Goal: Task Accomplishment & Management: Manage account settings

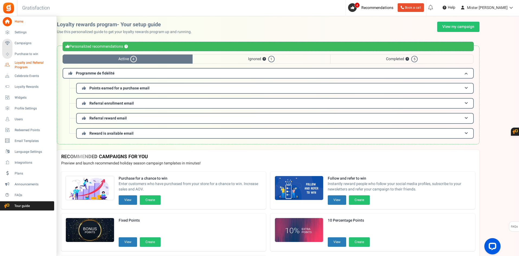
click at [32, 63] on span "Loyalty and Referral Program" at bounding box center [35, 64] width 40 height 9
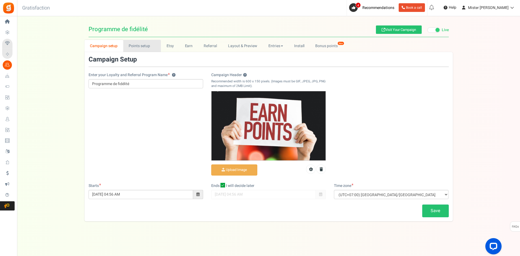
click at [147, 48] on link "Points setup New" at bounding box center [142, 46] width 38 height 12
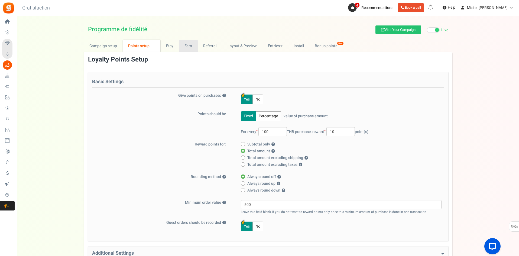
click at [191, 45] on link "Earn" at bounding box center [188, 46] width 19 height 12
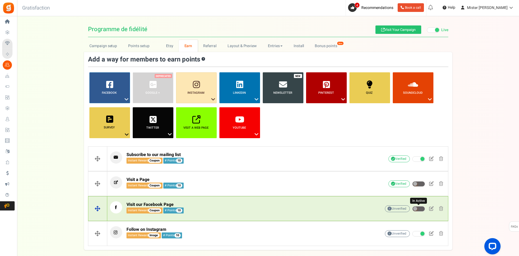
click at [421, 209] on span at bounding box center [418, 208] width 13 height 5
click at [412, 209] on input "In Active" at bounding box center [412, 209] width 0 height 4
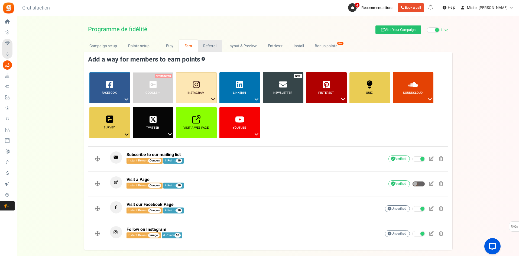
click at [208, 46] on link "Referral" at bounding box center [210, 46] width 24 height 12
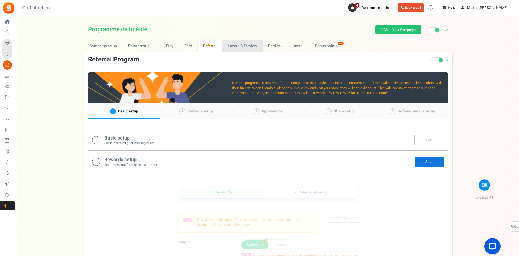
click at [246, 48] on link "Layout & Preview" at bounding box center [242, 46] width 40 height 12
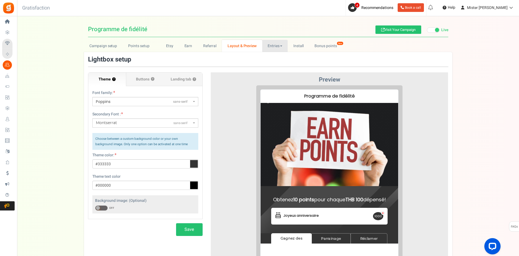
click at [274, 47] on link "Entries" at bounding box center [275, 46] width 26 height 12
click at [291, 47] on link "Install" at bounding box center [297, 46] width 21 height 12
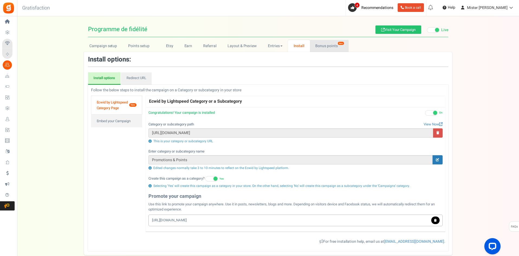
click at [320, 46] on link "Bonus points New" at bounding box center [329, 46] width 39 height 12
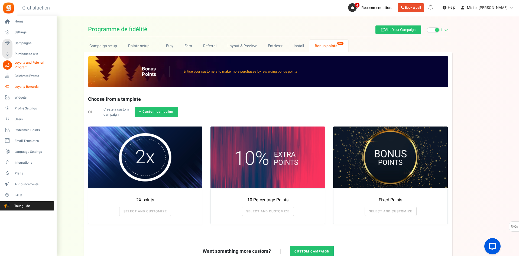
click at [21, 87] on span "Loyalty Rewards" at bounding box center [34, 86] width 38 height 5
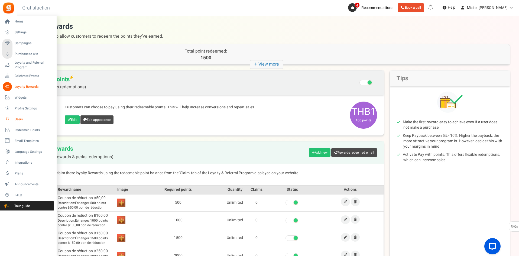
click at [8, 117] on icon at bounding box center [7, 118] width 9 height 9
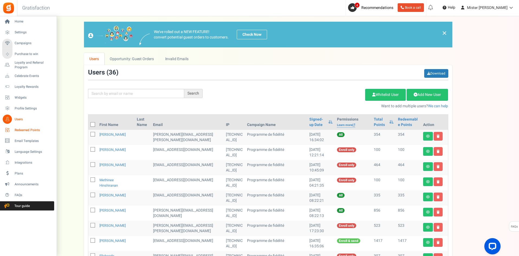
click at [29, 131] on span "Redeemed Points" at bounding box center [34, 130] width 38 height 5
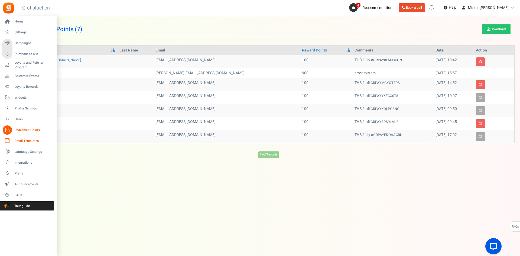
click at [11, 140] on icon at bounding box center [7, 140] width 9 height 9
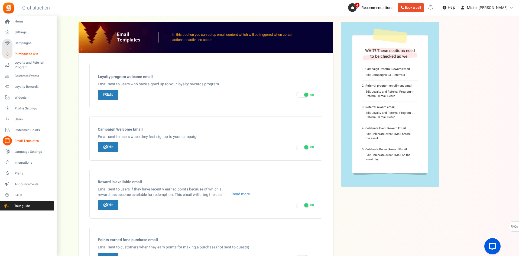
click at [26, 54] on span "Purchase to win" at bounding box center [34, 54] width 38 height 5
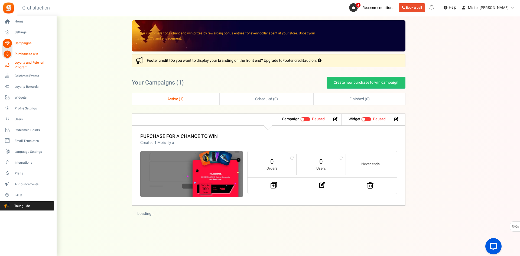
click at [28, 61] on span "Loyalty and Referral Program" at bounding box center [35, 64] width 40 height 9
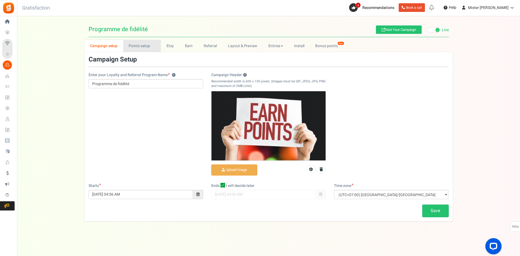
click at [146, 49] on link "Points setup New" at bounding box center [142, 46] width 38 height 12
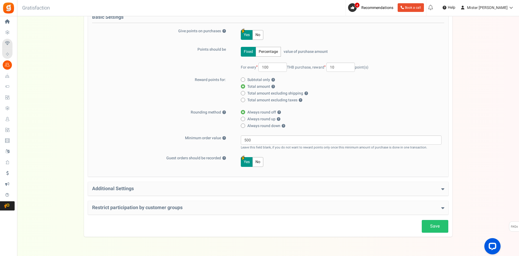
scroll to position [78, 0]
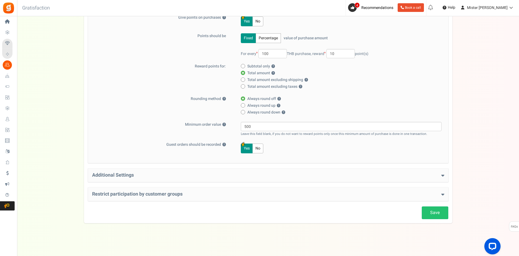
click at [281, 177] on h4 "Additional Settings" at bounding box center [268, 174] width 352 height 5
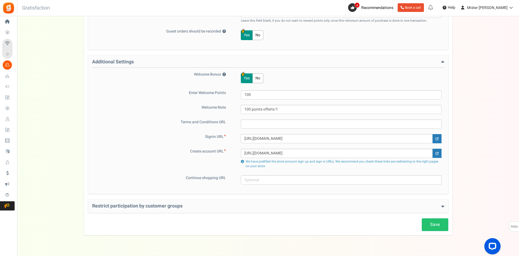
scroll to position [203, 0]
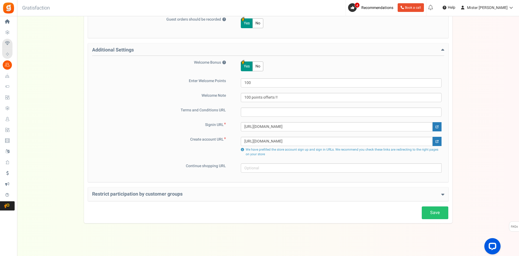
click at [176, 196] on h4 "Restrict participation by customer groups" at bounding box center [268, 193] width 352 height 5
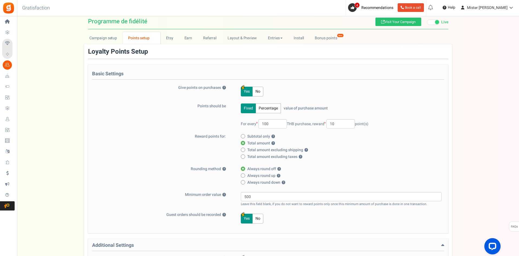
scroll to position [0, 0]
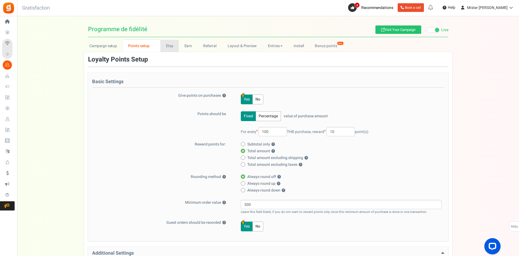
click at [171, 49] on link "Etsy" at bounding box center [169, 46] width 18 height 12
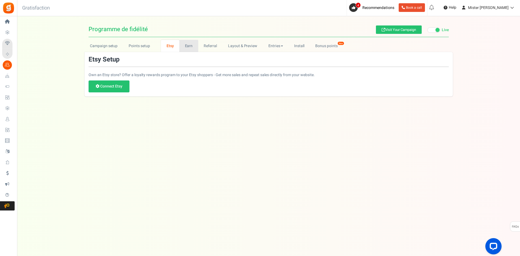
click at [186, 44] on link "Earn" at bounding box center [188, 46] width 19 height 12
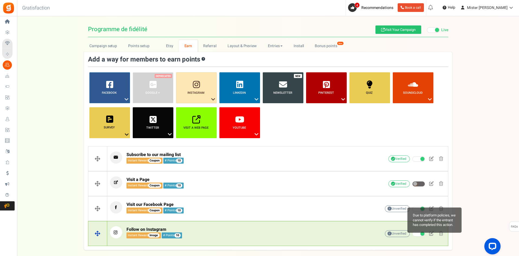
click at [391, 234] on span "Unverified Due to platform policies, we cannot verify if the entrant has comple…" at bounding box center [397, 233] width 25 height 7
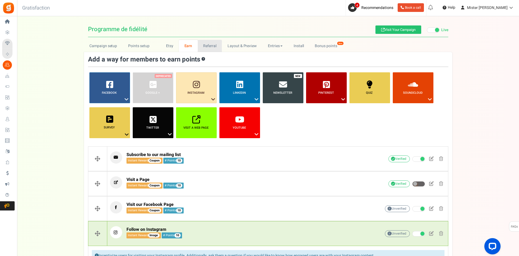
click at [208, 49] on link "Referral" at bounding box center [210, 46] width 24 height 12
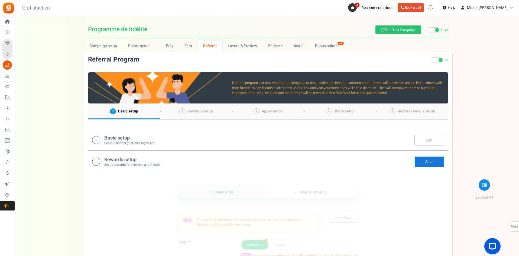
click at [100, 142] on div "Basic setup Setup a referral goal, messages, etc. Edit Save" at bounding box center [268, 139] width 352 height 11
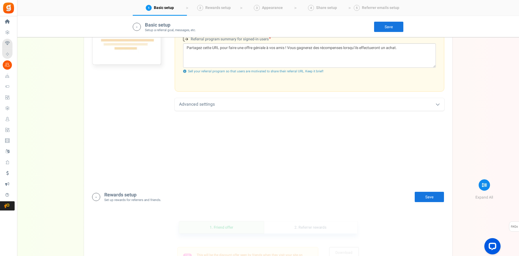
scroll to position [248, 0]
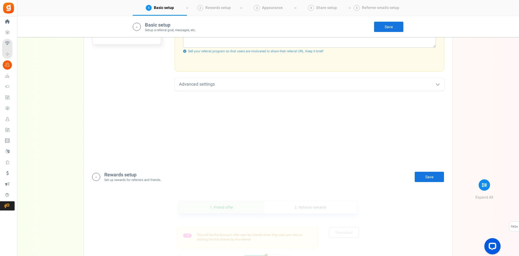
click at [428, 176] on link "Save" at bounding box center [429, 176] width 30 height 11
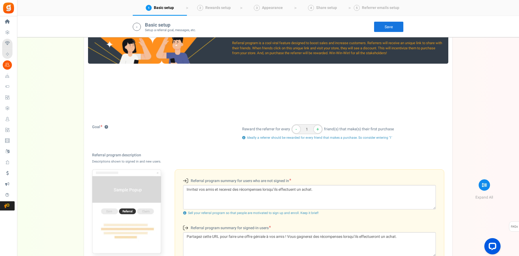
scroll to position [0, 0]
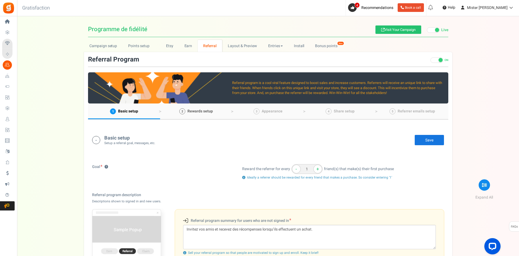
click at [202, 111] on span "Rewards setup" at bounding box center [199, 111] width 25 height 6
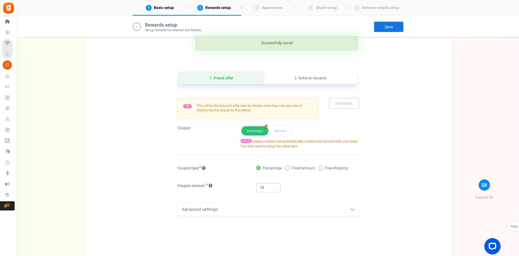
scroll to position [398, 0]
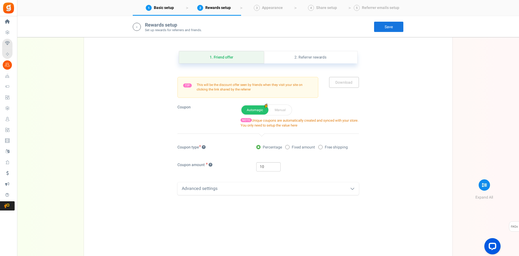
click at [306, 148] on span "Fixed amount" at bounding box center [302, 147] width 23 height 5
click at [289, 148] on input "Fixed amount" at bounding box center [287, 148] width 4 height 4
radio input "true"
click at [263, 166] on input "10" at bounding box center [268, 166] width 24 height 9
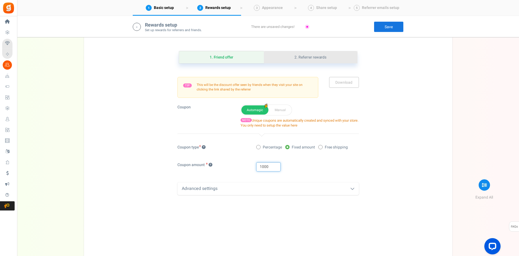
type input "1000"
click at [311, 60] on link "2. Referrer rewards" at bounding box center [310, 57] width 93 height 12
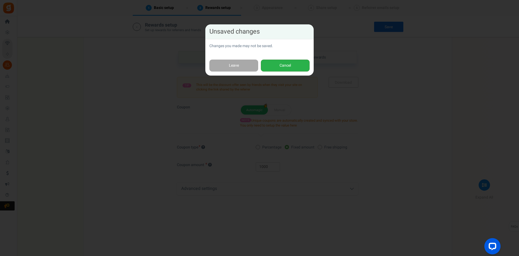
click at [281, 69] on button "Cancel" at bounding box center [285, 66] width 49 height 12
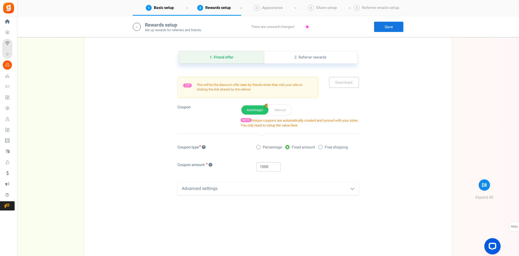
click at [392, 29] on link "Save" at bounding box center [389, 26] width 30 height 11
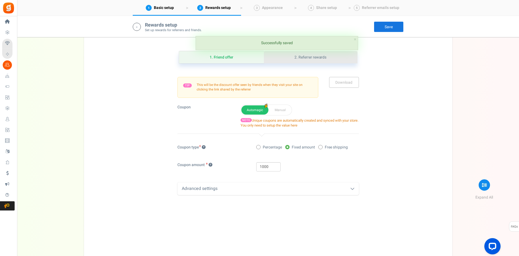
click at [314, 59] on link "2. Referrer rewards" at bounding box center [310, 57] width 93 height 12
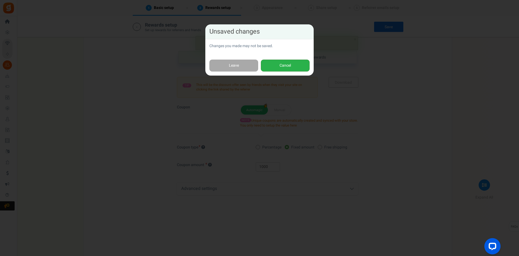
click at [286, 66] on button "Cancel" at bounding box center [285, 66] width 49 height 12
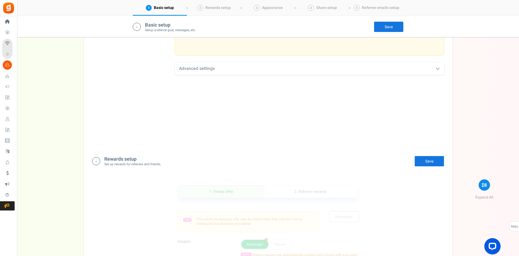
scroll to position [263, 0]
click at [422, 165] on link "Save" at bounding box center [429, 162] width 30 height 11
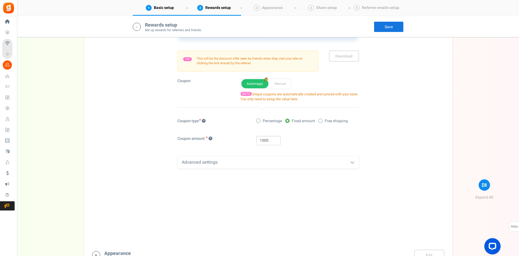
scroll to position [379, 0]
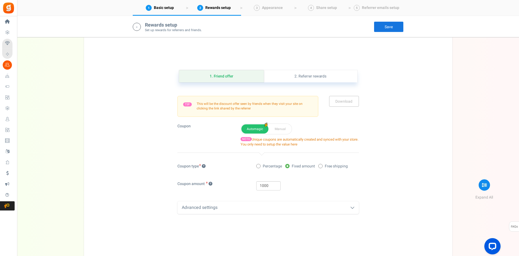
click at [318, 206] on div "Advanced settings" at bounding box center [267, 207] width 181 height 13
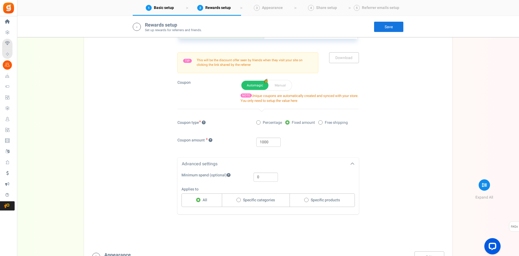
scroll to position [470, 0]
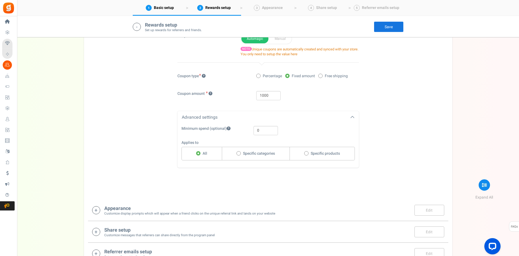
drag, startPoint x: 322, startPoint y: 130, endPoint x: 250, endPoint y: 175, distance: 85.5
click at [250, 175] on div "1. Friend offer Paused! Coupons over. Upload now! 2. Referrer rewards Paused! C…" at bounding box center [268, 81] width 360 height 230
drag, startPoint x: 263, startPoint y: 132, endPoint x: 258, endPoint y: 132, distance: 5.7
click at [258, 132] on input "0" at bounding box center [265, 130] width 24 height 9
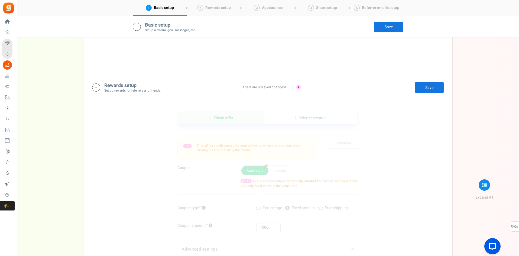
scroll to position [289, 0]
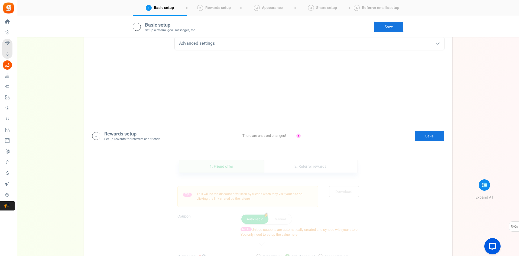
type input "500"
click at [433, 136] on link "Save" at bounding box center [429, 135] width 30 height 11
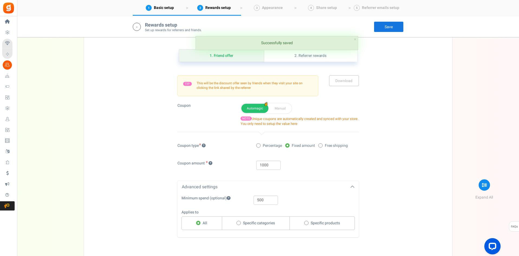
scroll to position [425, 0]
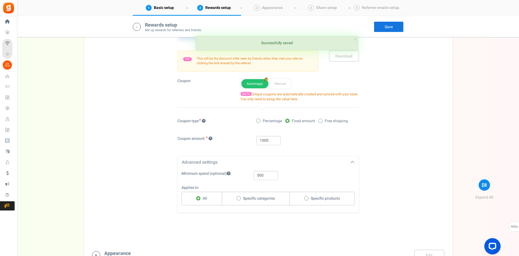
click at [384, 161] on div "1. Friend offer Paused! Coupons over. Upload now! 2. Referrer rewards Paused! C…" at bounding box center [268, 126] width 360 height 230
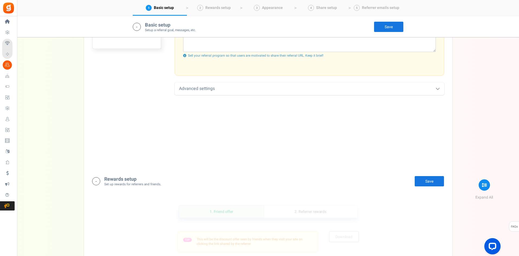
scroll to position [199, 0]
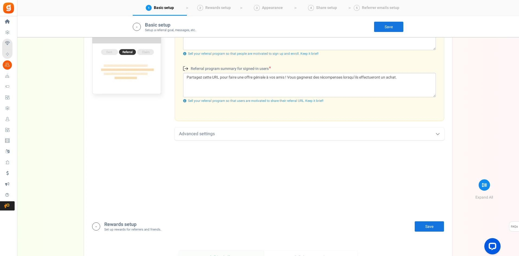
click at [304, 132] on div "Advanced settings" at bounding box center [309, 133] width 269 height 13
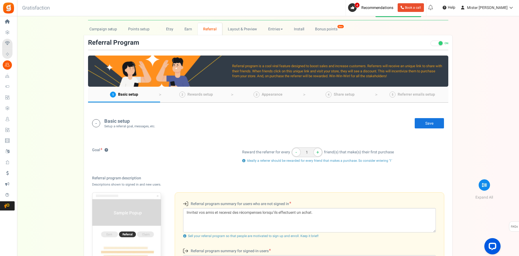
scroll to position [0, 0]
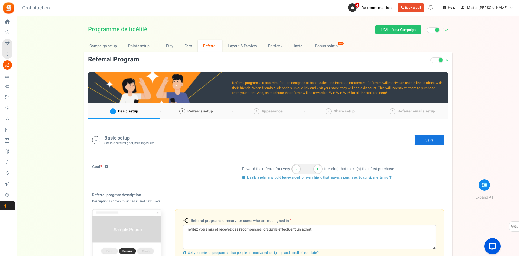
click at [194, 112] on span "Rewards setup" at bounding box center [199, 111] width 25 height 6
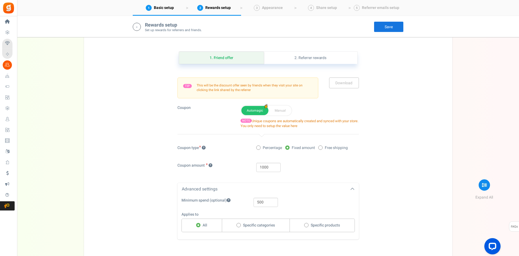
scroll to position [398, 0]
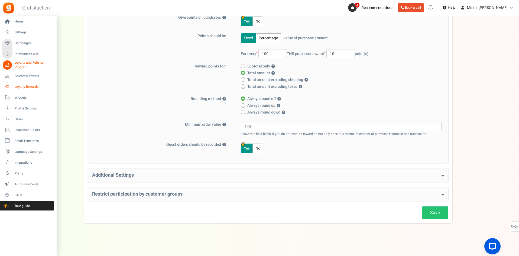
click at [6, 87] on icon at bounding box center [7, 86] width 9 height 9
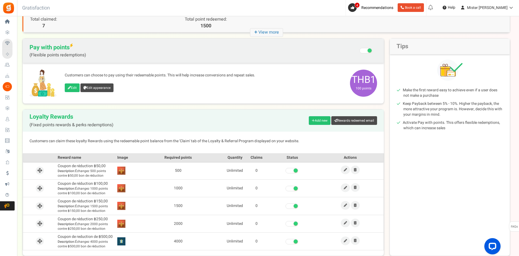
scroll to position [45, 0]
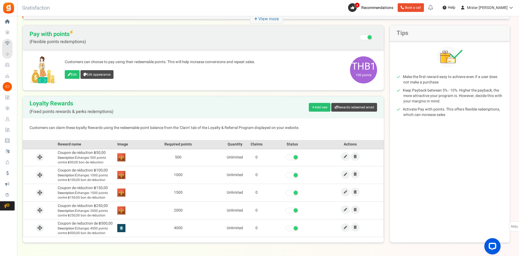
drag, startPoint x: 59, startPoint y: 151, endPoint x: 106, endPoint y: 160, distance: 48.5
click at [106, 160] on td "Coupon de réduction ฿50,00 Description: Échangez 500 points contre ฿50,00 bon d…" at bounding box center [86, 157] width 60 height 18
click at [103, 231] on span "Description: Échangez 4000 points contre ฿500,00 bon de réduction" at bounding box center [86, 230] width 57 height 9
drag, startPoint x: 106, startPoint y: 233, endPoint x: 55, endPoint y: 150, distance: 97.2
click at [55, 150] on tbody "Coupon de réduction ฿50,00 Description: Échangez 500 points contre ฿50,00 bon d…" at bounding box center [203, 192] width 361 height 88
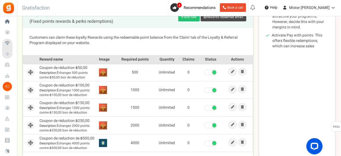
scroll to position [123, 0]
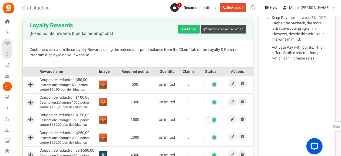
click at [88, 101] on span "Description: Échangez 1000 points contre ฿100,00 bon de réduction" at bounding box center [68, 104] width 57 height 9
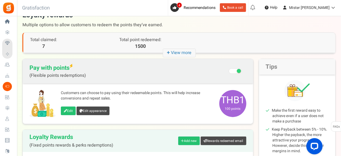
scroll to position [0, 0]
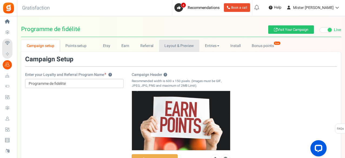
click at [178, 45] on link "Layout & Preview" at bounding box center [179, 46] width 40 height 12
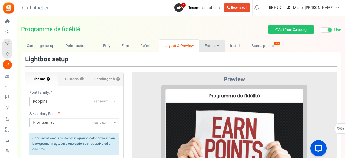
click at [210, 47] on link "Entries" at bounding box center [212, 46] width 26 height 12
click at [256, 46] on link "Bonus points New" at bounding box center [265, 46] width 39 height 12
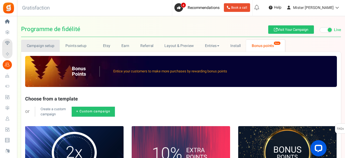
click at [48, 47] on link "Campaign setup" at bounding box center [40, 46] width 39 height 12
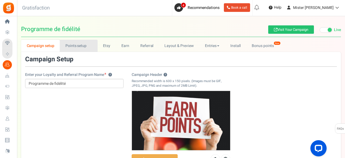
click at [71, 48] on link "Points setup New" at bounding box center [79, 46] width 38 height 12
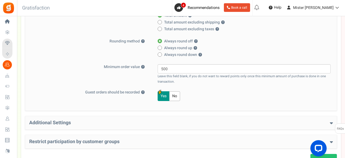
scroll to position [180, 0]
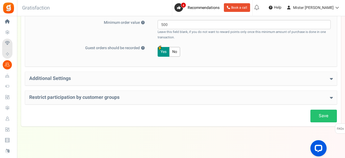
click at [39, 80] on h4 "Additional Settings" at bounding box center [181, 78] width 304 height 5
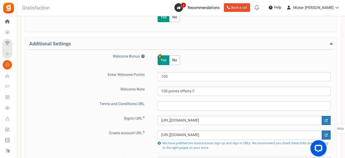
scroll to position [260, 0]
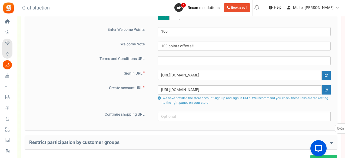
drag, startPoint x: 34, startPoint y: 76, endPoint x: 43, endPoint y: 76, distance: 8.4
click at [0, 0] on span "Celebrate Events" at bounding box center [0, 0] width 0 height 0
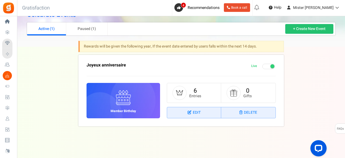
scroll to position [24, 0]
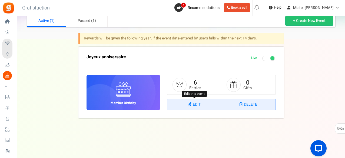
click at [198, 101] on link "Edit" at bounding box center [194, 104] width 54 height 11
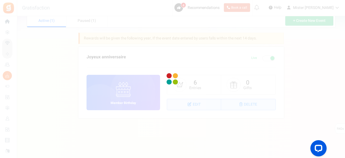
select select "1"
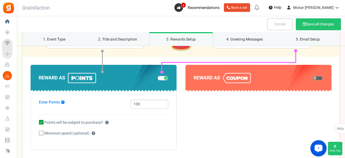
scroll to position [406, 0]
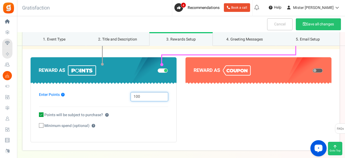
click at [155, 94] on input "100" at bounding box center [150, 96] width 38 height 9
type input "1000"
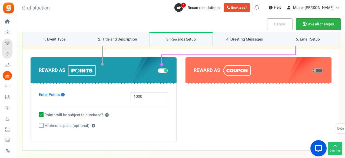
click at [326, 24] on button "Save all changes" at bounding box center [318, 24] width 45 height 12
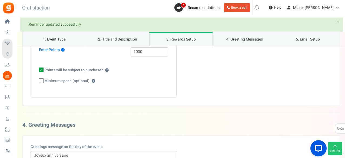
scroll to position [496, 0]
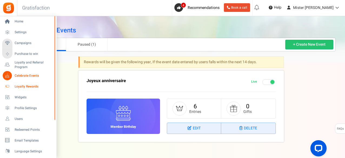
click at [19, 86] on span "Loyalty Rewards" at bounding box center [34, 86] width 38 height 5
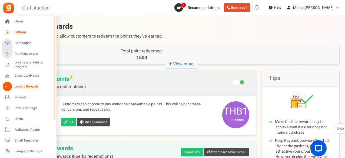
click at [21, 33] on span "Settings" at bounding box center [34, 32] width 38 height 5
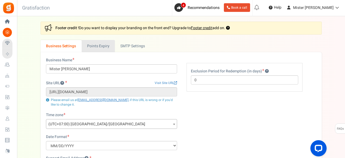
click at [101, 44] on link "Points Expiry" at bounding box center [98, 46] width 33 height 12
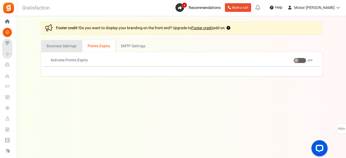
click at [64, 48] on link "Business Settings" at bounding box center [61, 46] width 41 height 12
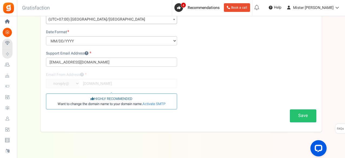
scroll to position [111, 0]
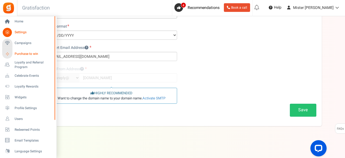
click at [37, 55] on span "Purchase to win" at bounding box center [34, 54] width 38 height 5
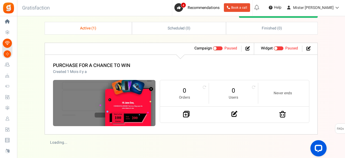
scroll to position [91, 0]
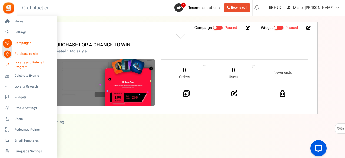
click at [31, 65] on span "Loyalty and Referral Program" at bounding box center [35, 64] width 40 height 9
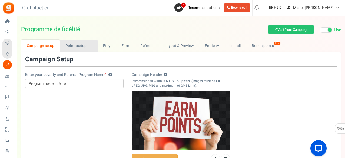
click at [73, 45] on link "Points setup New" at bounding box center [79, 46] width 38 height 12
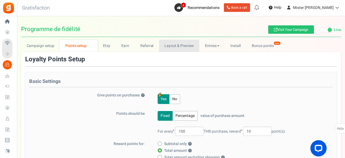
click at [175, 45] on link "Layout & Preview" at bounding box center [179, 46] width 40 height 12
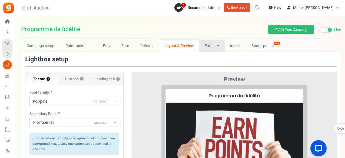
click at [210, 44] on link "Entries" at bounding box center [212, 46] width 26 height 12
click at [258, 45] on link "Bonus points New" at bounding box center [265, 46] width 39 height 12
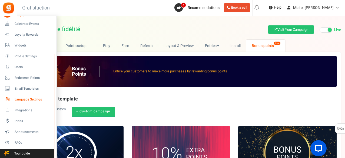
click at [22, 100] on span "Language Settings" at bounding box center [34, 99] width 38 height 5
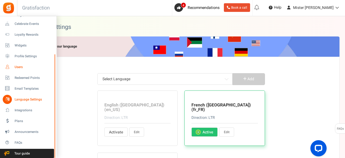
click at [16, 65] on span "Users" at bounding box center [34, 67] width 38 height 5
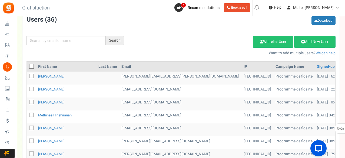
scroll to position [8, 0]
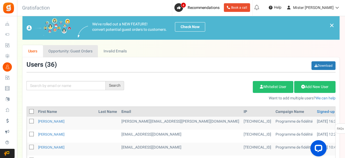
click at [68, 53] on link "Opportunity: Guest Orders" at bounding box center [70, 51] width 55 height 12
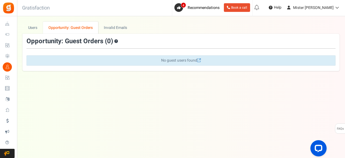
scroll to position [0, 0]
click at [110, 27] on link "Invalid Emails" at bounding box center [116, 28] width 34 height 12
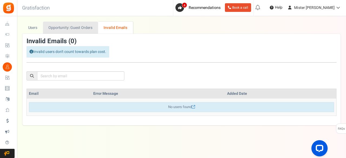
click at [78, 29] on link "Opportunity: Guest Orders" at bounding box center [70, 28] width 55 height 12
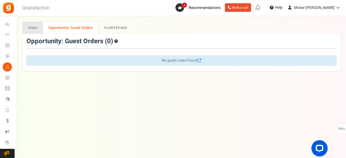
click at [33, 27] on link "Users" at bounding box center [32, 28] width 21 height 12
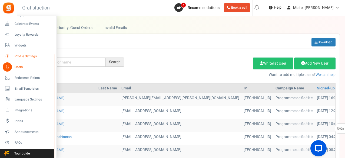
click at [25, 56] on span "Profile Settings" at bounding box center [34, 56] width 38 height 5
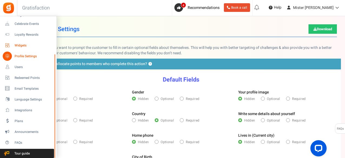
click at [8, 45] on icon at bounding box center [7, 45] width 9 height 9
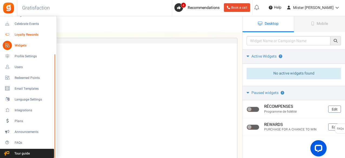
click at [21, 34] on span "Loyalty Rewards" at bounding box center [34, 34] width 38 height 5
click at [6, 35] on icon at bounding box center [7, 34] width 9 height 9
click at [21, 34] on span "Loyalty Rewards" at bounding box center [34, 34] width 38 height 5
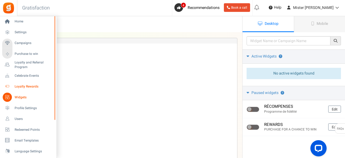
click at [29, 86] on span "Loyalty Rewards" at bounding box center [34, 86] width 38 height 5
click at [26, 71] on li "Celebrate Events" at bounding box center [28, 75] width 56 height 11
click at [26, 74] on span "Celebrate Events" at bounding box center [34, 76] width 38 height 5
click at [21, 65] on span "Loyalty and Referral Program" at bounding box center [35, 64] width 40 height 9
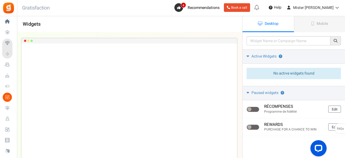
click at [8, 7] on img at bounding box center [8, 8] width 12 height 12
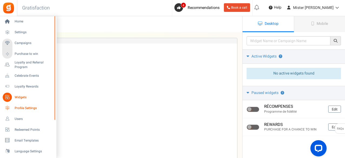
click at [29, 110] on span "Profile Settings" at bounding box center [34, 108] width 38 height 5
